Goal: Check status: Check status

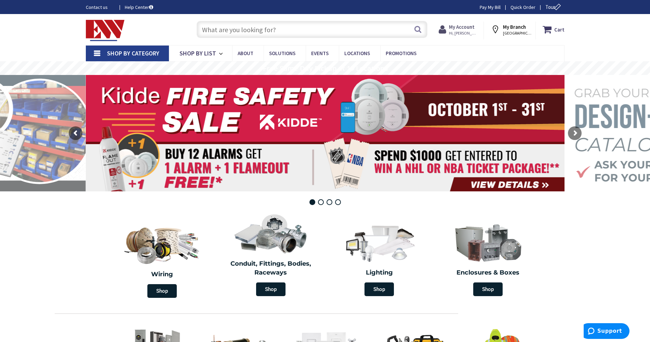
click at [464, 26] on strong "My Account" at bounding box center [462, 27] width 26 height 6
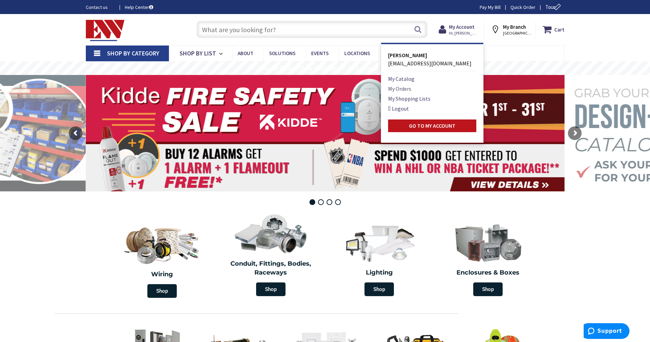
click at [409, 88] on link "My Orders" at bounding box center [399, 88] width 23 height 8
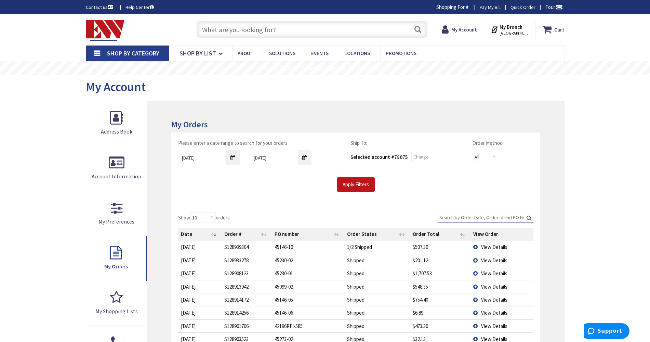
click at [486, 246] on span "View Details" at bounding box center [494, 247] width 26 height 6
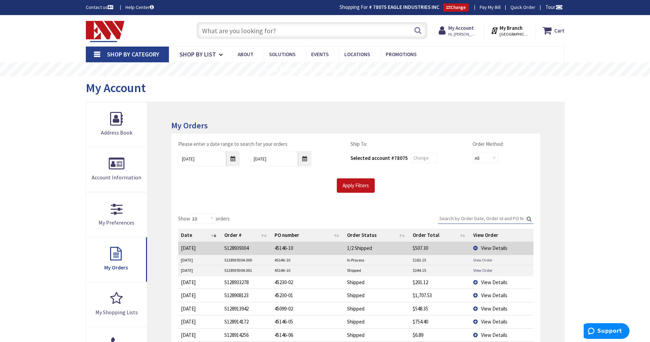
click at [487, 259] on link "View Order" at bounding box center [482, 260] width 19 height 6
click at [483, 270] on link "View Order" at bounding box center [482, 270] width 19 height 6
click at [482, 259] on link "View Order" at bounding box center [482, 260] width 19 height 6
click at [252, 259] on td "S128939304.000" at bounding box center [247, 260] width 50 height 10
drag, startPoint x: 279, startPoint y: 257, endPoint x: 286, endPoint y: 259, distance: 7.5
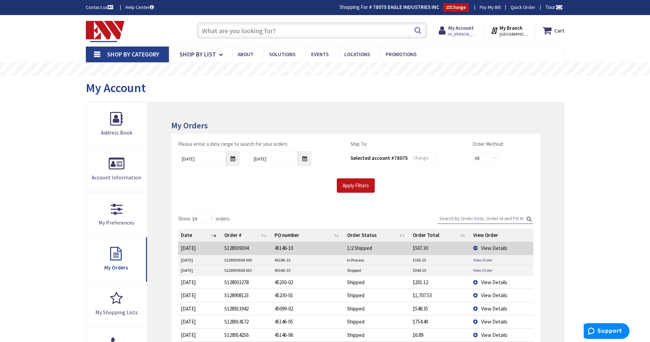
click at [279, 257] on td "45146-10" at bounding box center [308, 260] width 73 height 10
click at [482, 261] on link "View Order" at bounding box center [482, 260] width 19 height 6
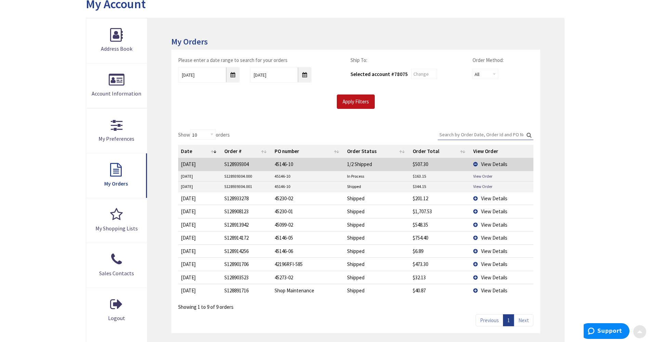
scroll to position [86, 0]
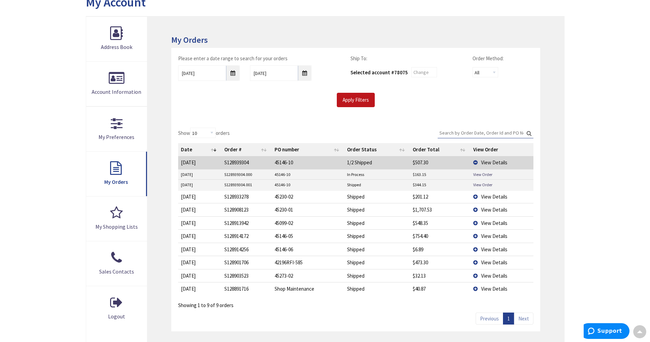
click at [574, 193] on main "My Account My Account My Orders Please enter a date range to search for your or…" at bounding box center [325, 177] width 513 height 374
click at [481, 185] on link "View Order" at bounding box center [482, 185] width 19 height 6
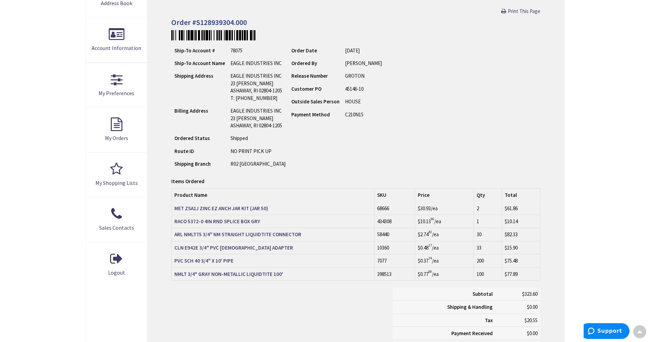
scroll to position [129, 0]
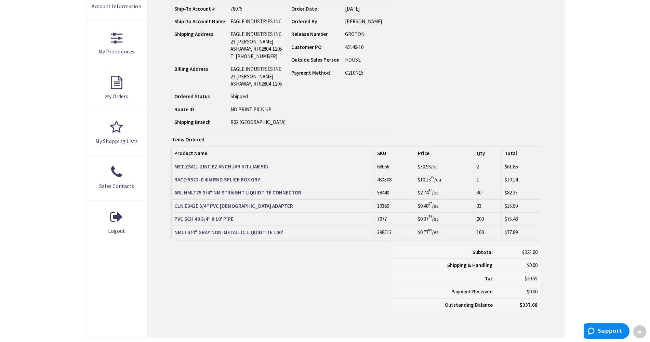
scroll to position [172, 0]
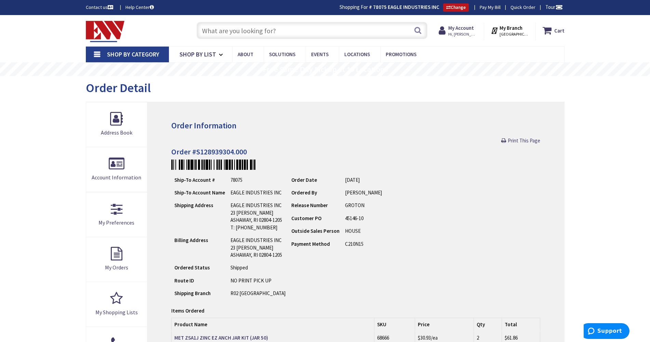
click at [268, 36] on input "text" at bounding box center [312, 30] width 231 height 17
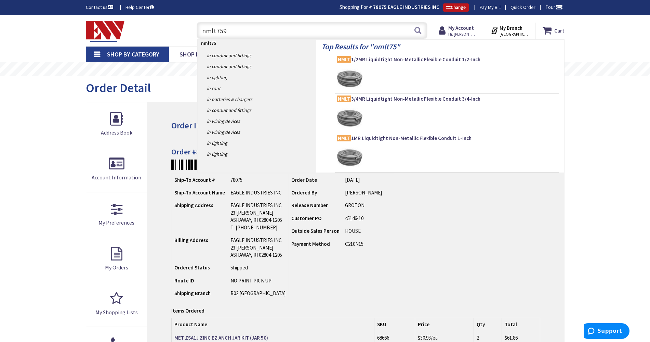
type input "nmlt7590"
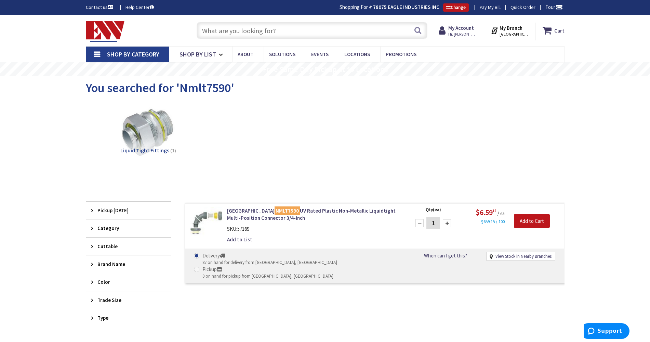
click at [342, 145] on div "Liquid Tight Fittings (1)" at bounding box center [325, 139] width 455 height 74
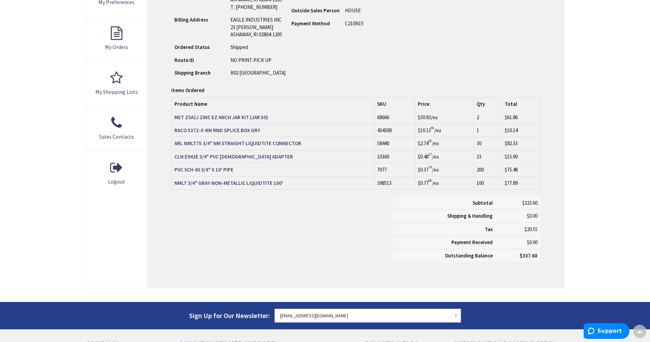
scroll to position [215, 0]
